Goal: Find specific page/section: Find specific page/section

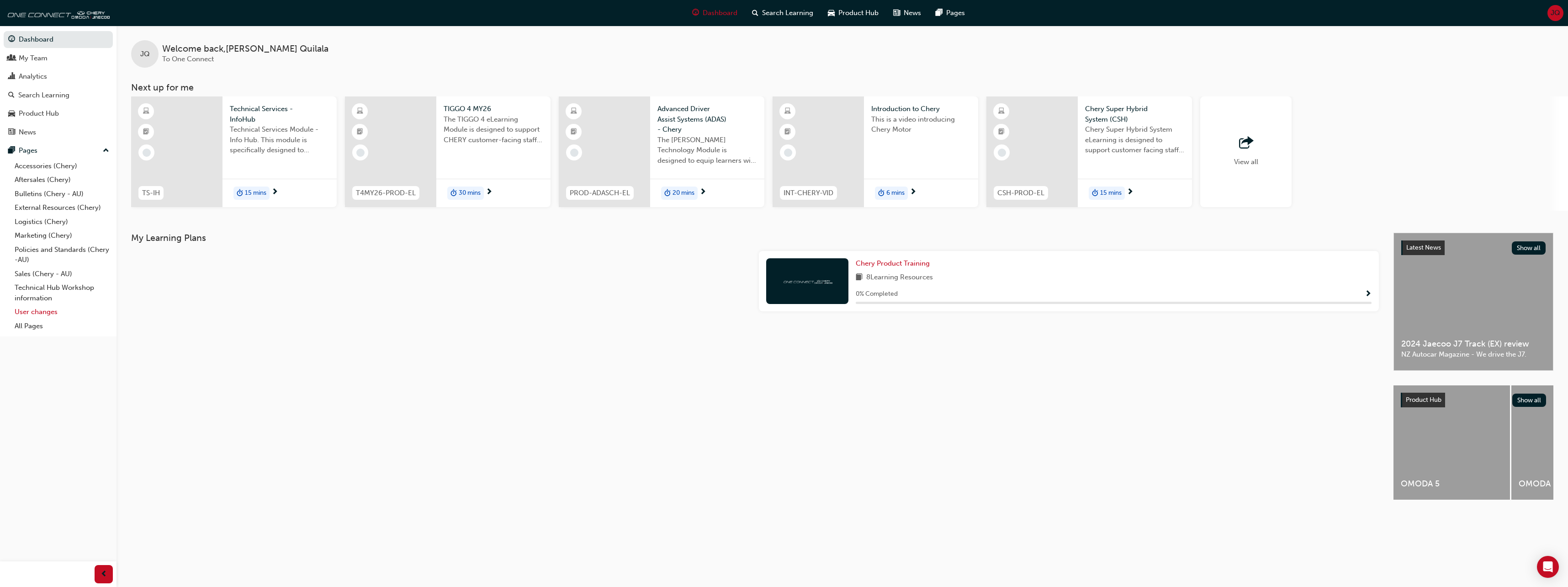
click at [57, 314] on link "User changes" at bounding box center [61, 312] width 102 height 14
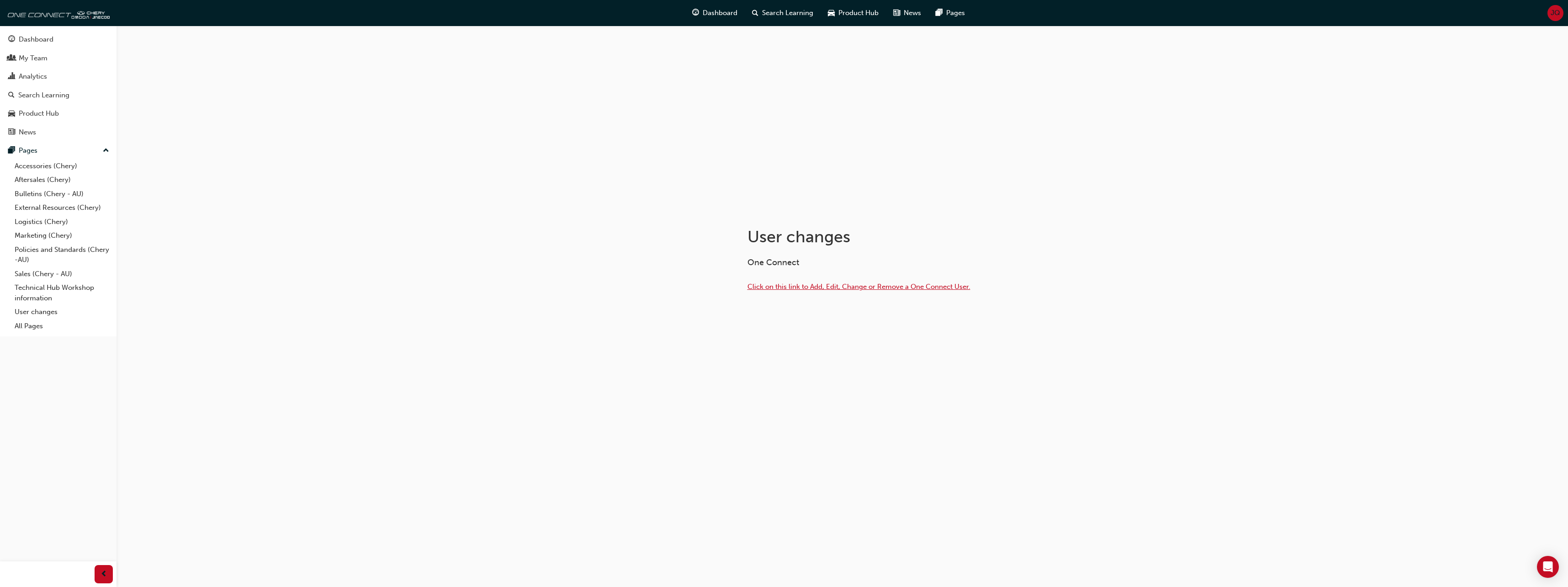
click at [813, 286] on span "Click on this link to Add, Edit, Change or Remove a One Connect User." at bounding box center [859, 287] width 223 height 9
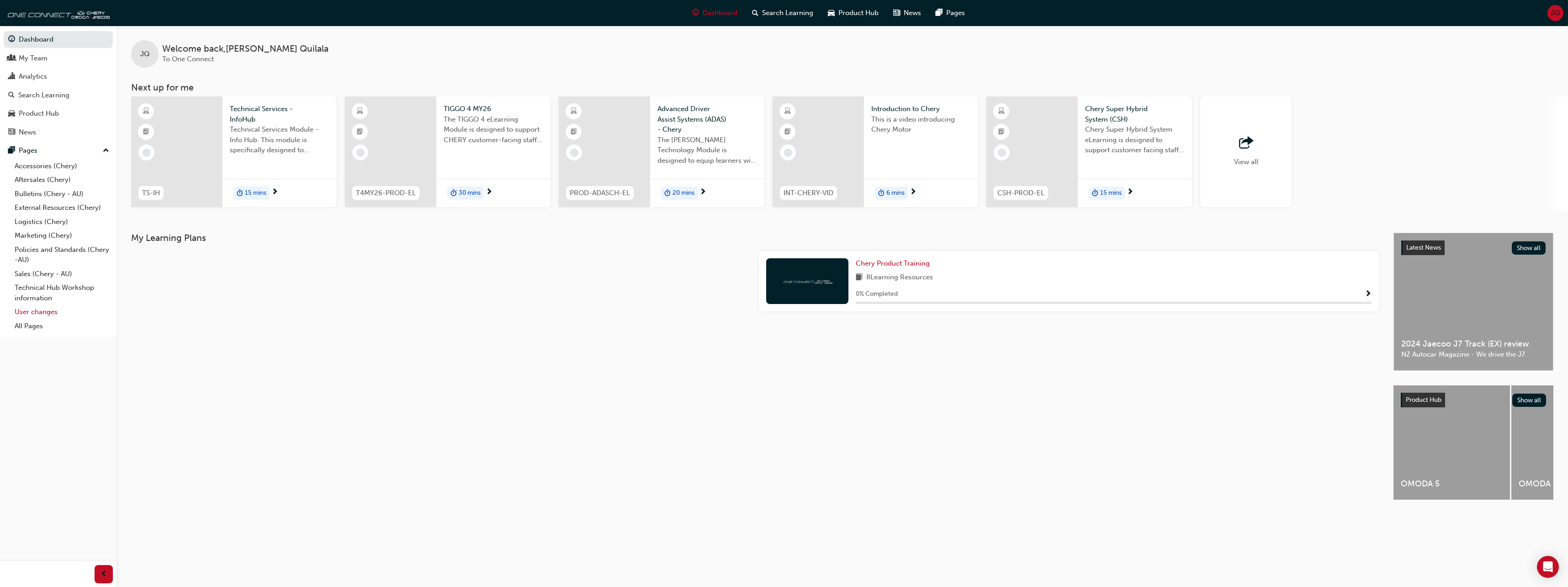
click at [39, 314] on link "User changes" at bounding box center [61, 312] width 102 height 14
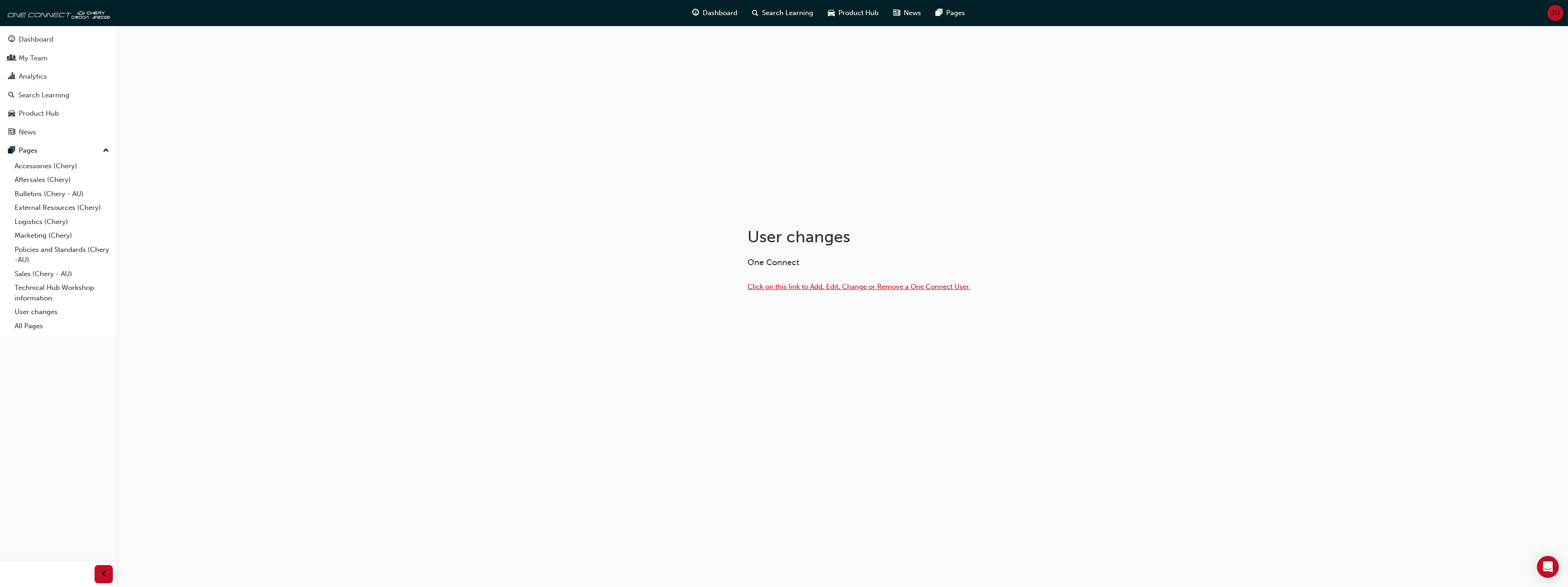
click at [842, 286] on span "Click on this link to Add, Edit, Change or Remove a One Connect User." at bounding box center [859, 287] width 223 height 9
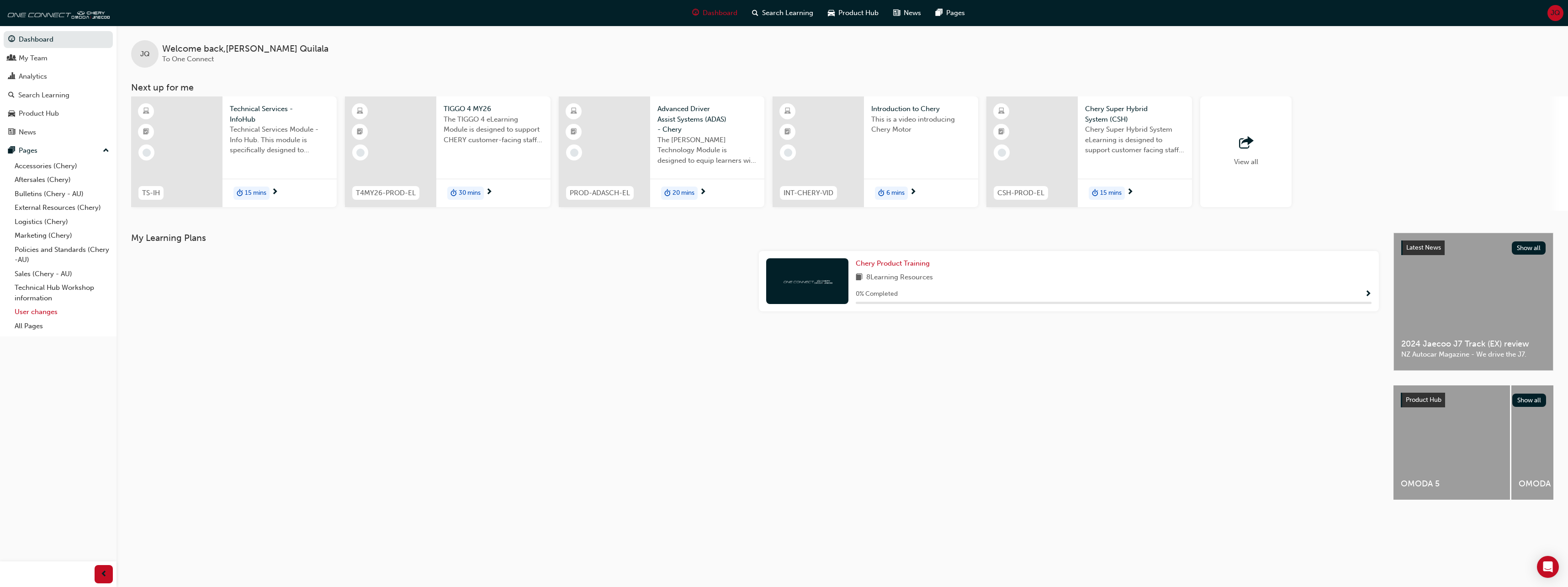
click at [40, 314] on link "User changes" at bounding box center [61, 312] width 102 height 14
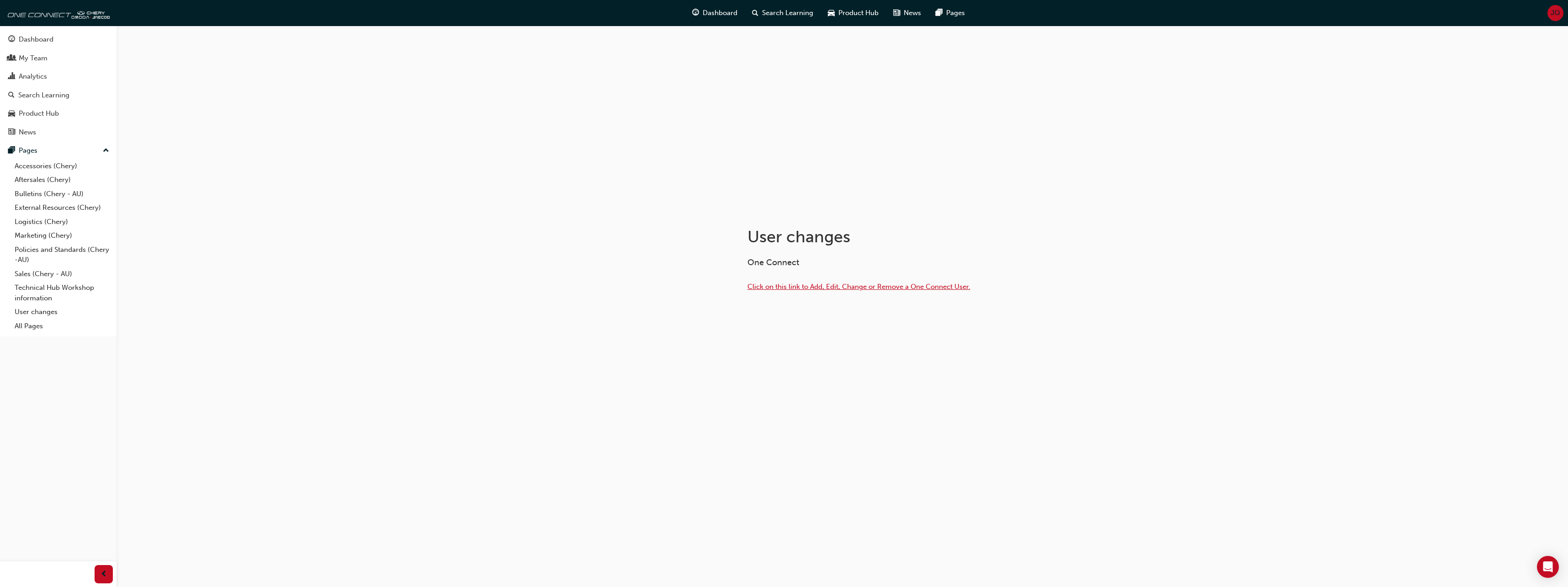
click at [797, 288] on span "Click on this link to Add, Edit, Change or Remove a One Connect User." at bounding box center [859, 287] width 223 height 9
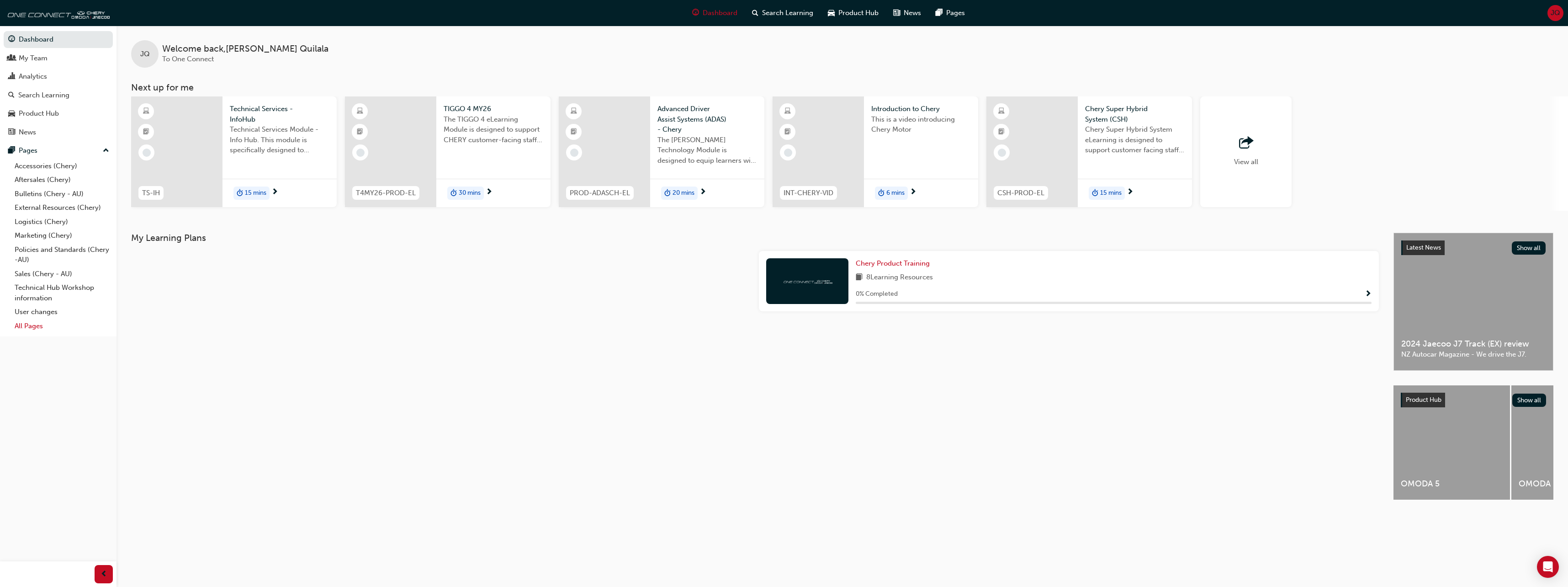
click at [45, 328] on link "All Pages" at bounding box center [61, 326] width 102 height 14
